Goal: Information Seeking & Learning: Learn about a topic

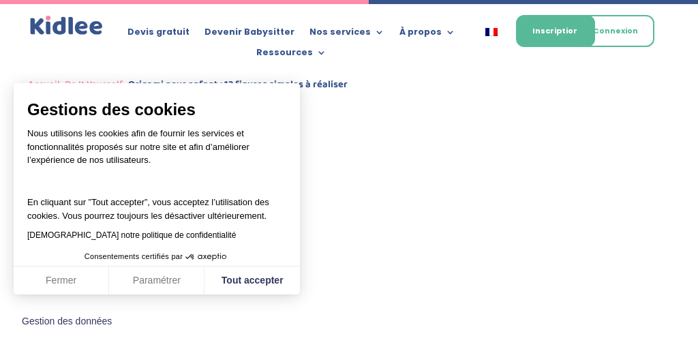
scroll to position [2726, 0]
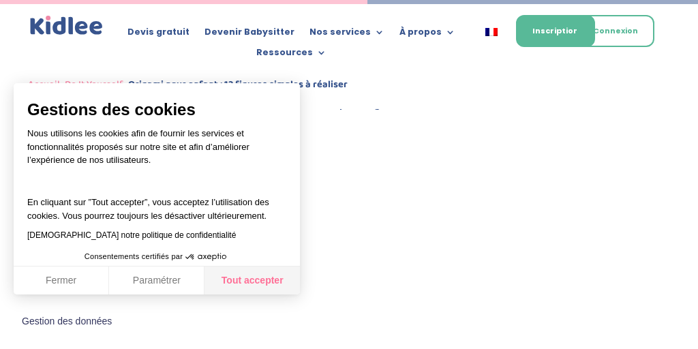
click at [265, 281] on button "Tout accepter" at bounding box center [252, 281] width 95 height 29
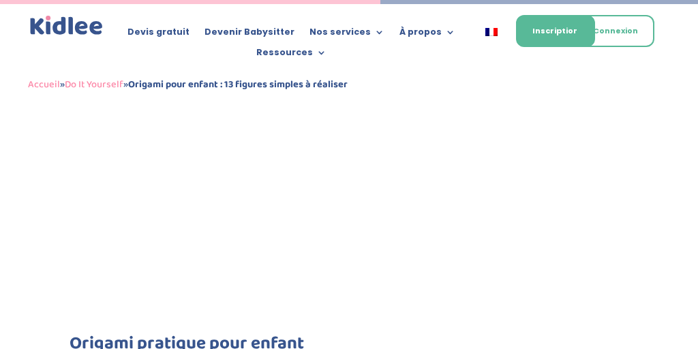
scroll to position [2822, 0]
